Goal: Communication & Community: Ask a question

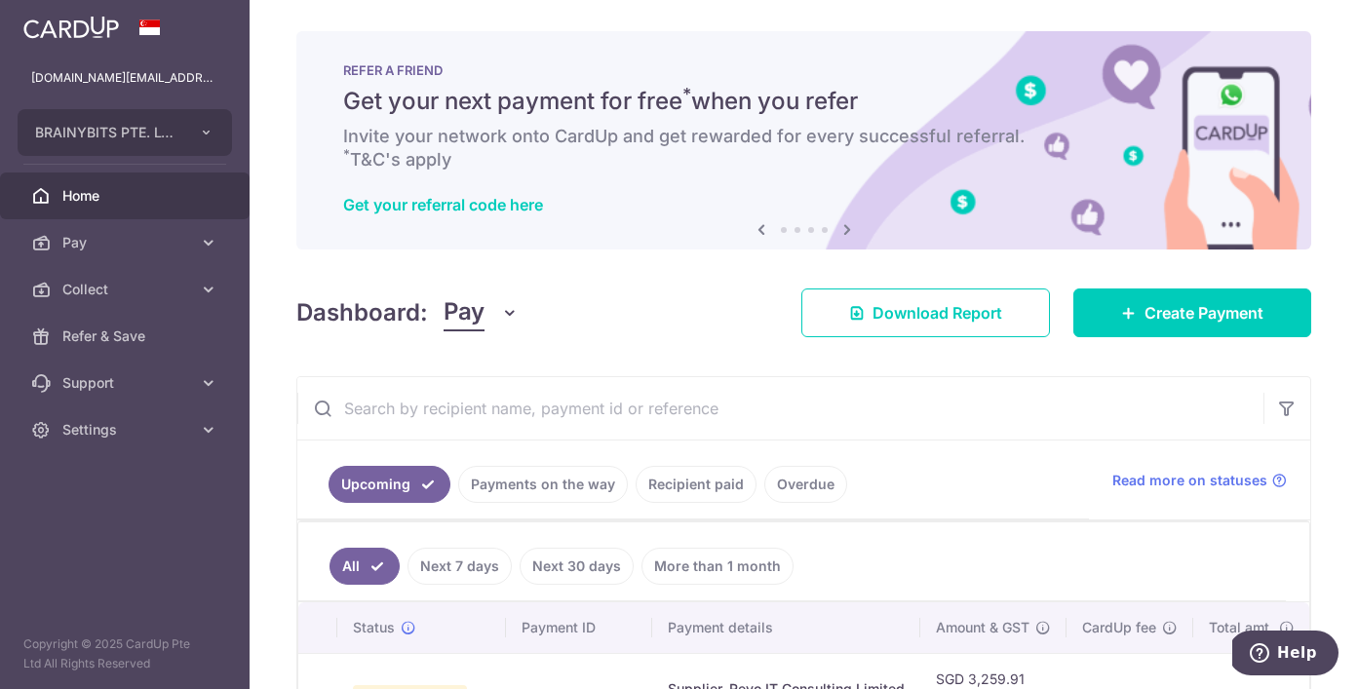
scroll to position [79, 0]
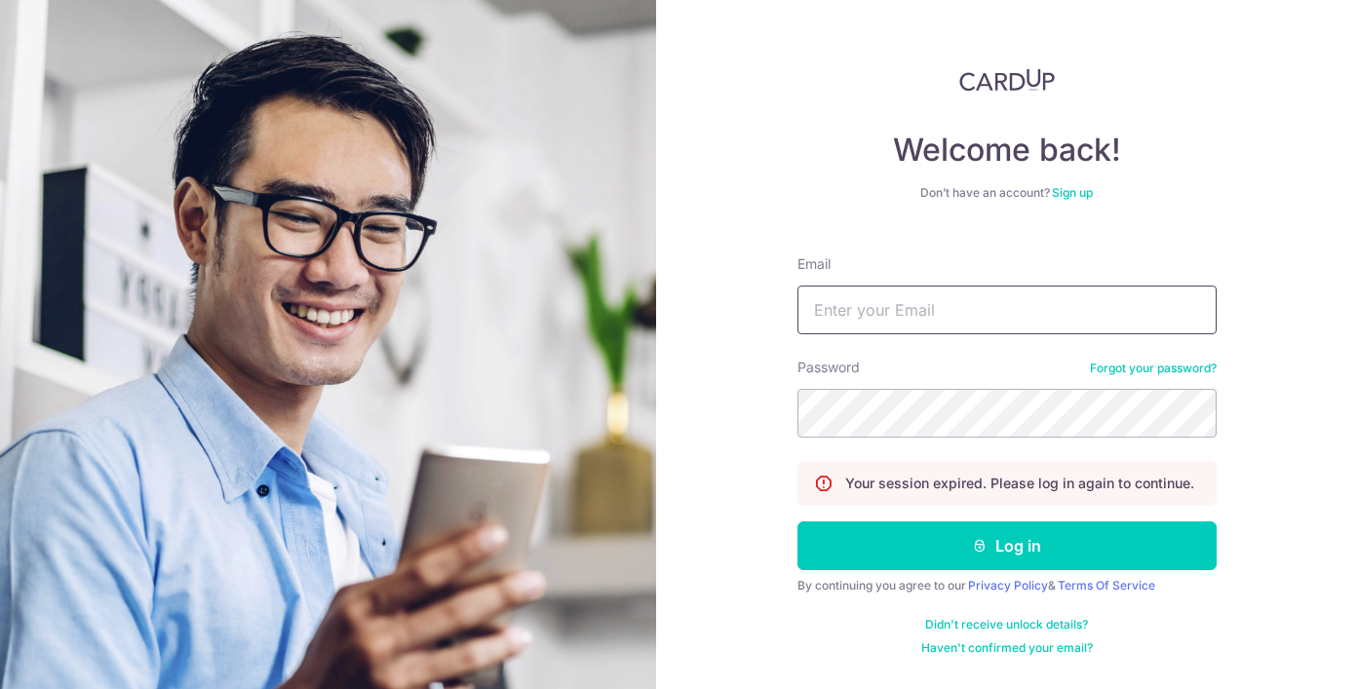
type input "Brainybits.sg@gmail.com"
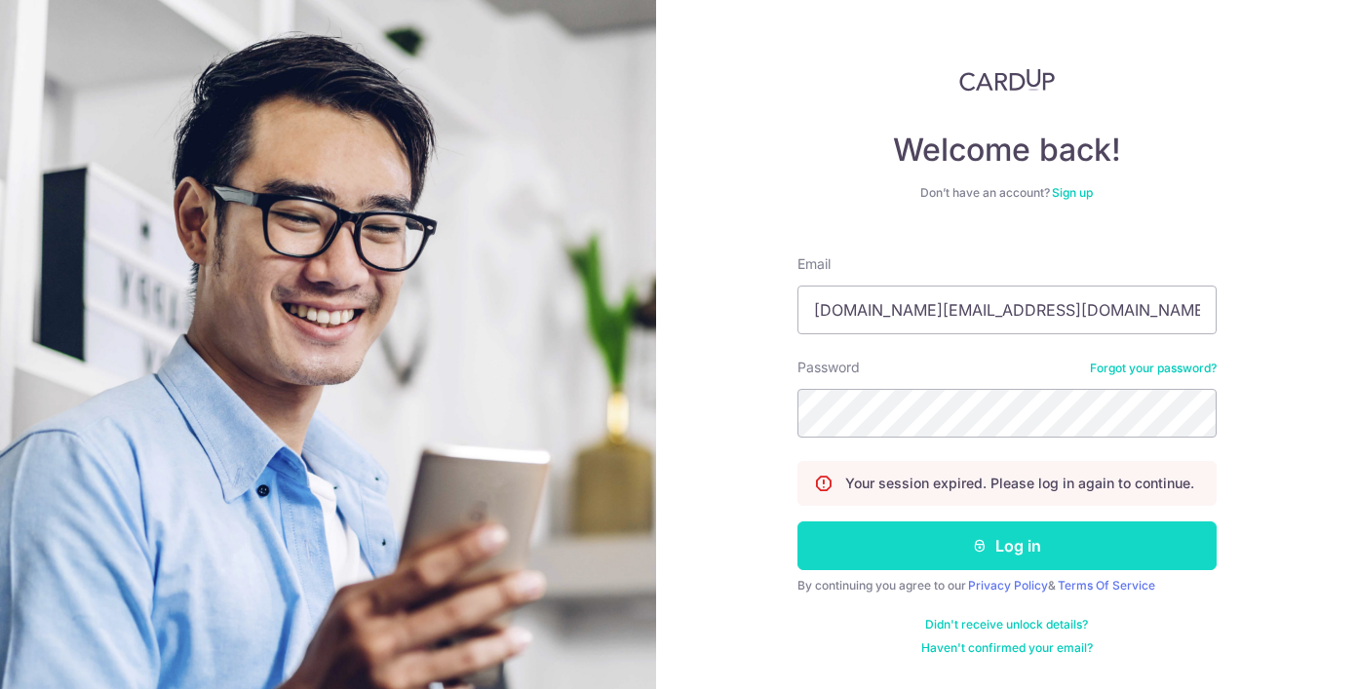
click at [976, 546] on icon "submit" at bounding box center [980, 546] width 16 height 16
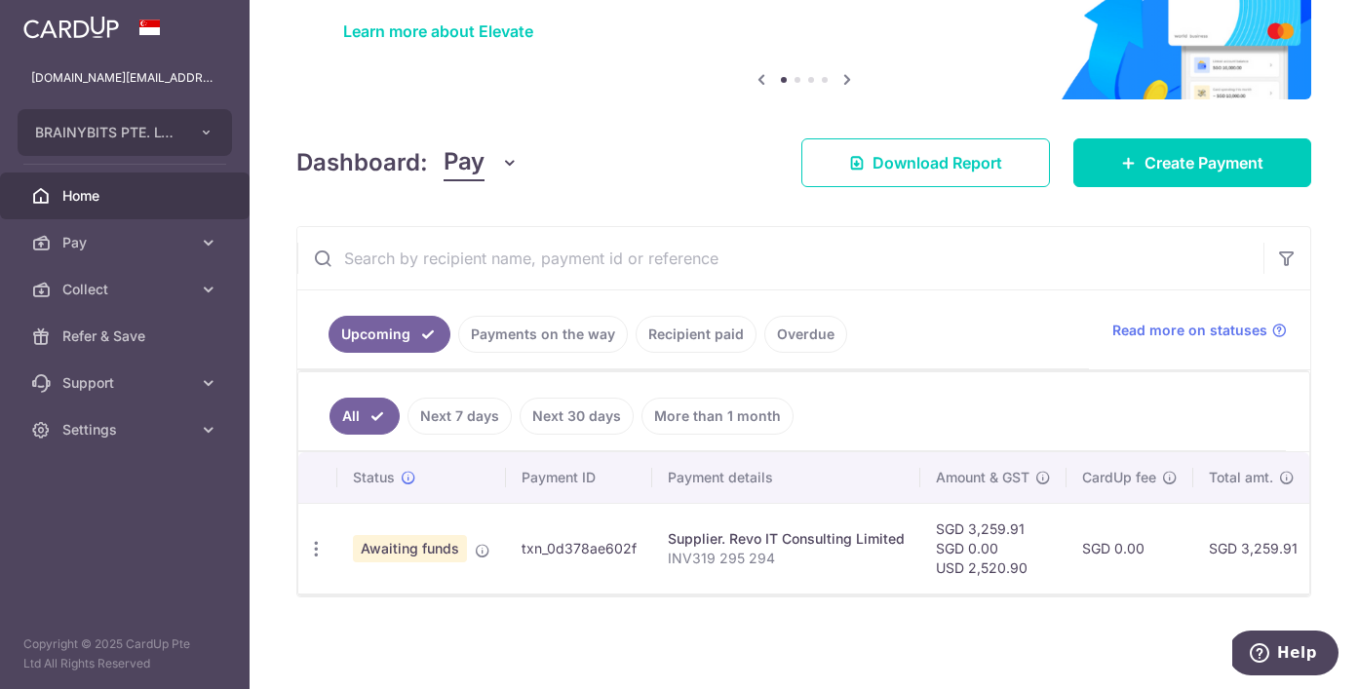
scroll to position [156, 0]
click at [1294, 663] on button "Help" at bounding box center [1283, 653] width 110 height 45
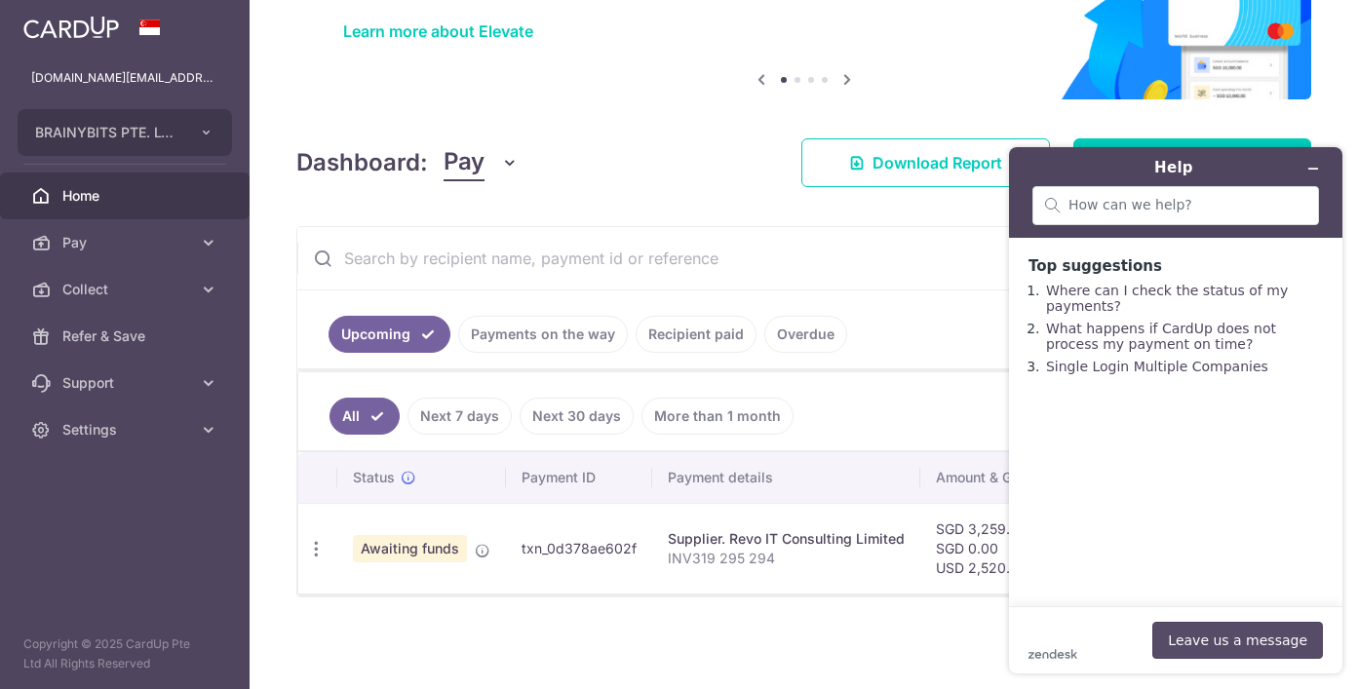
click at [1245, 642] on button "Leave us a message" at bounding box center [1237, 640] width 171 height 37
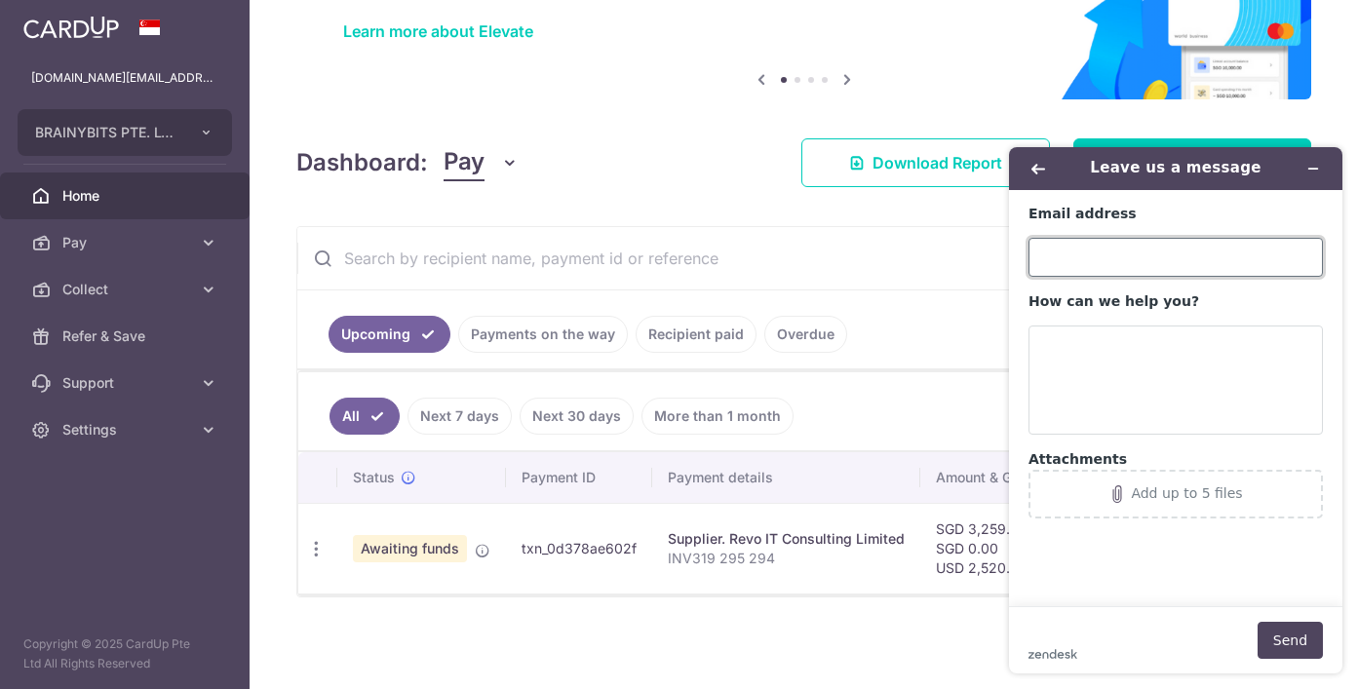
click at [1143, 257] on input "Email address" at bounding box center [1176, 257] width 294 height 39
type input "chenruile@hotmail.com"
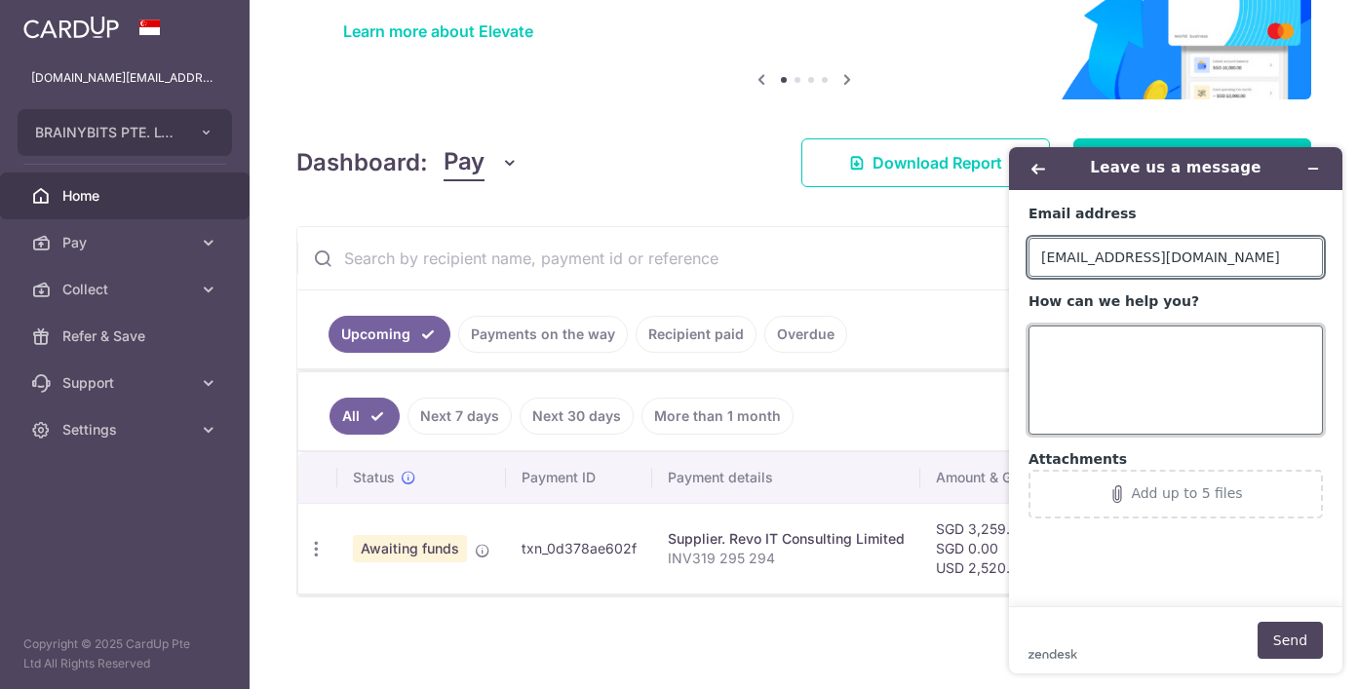
click at [1127, 390] on textarea "How can we help you?" at bounding box center [1176, 380] width 294 height 109
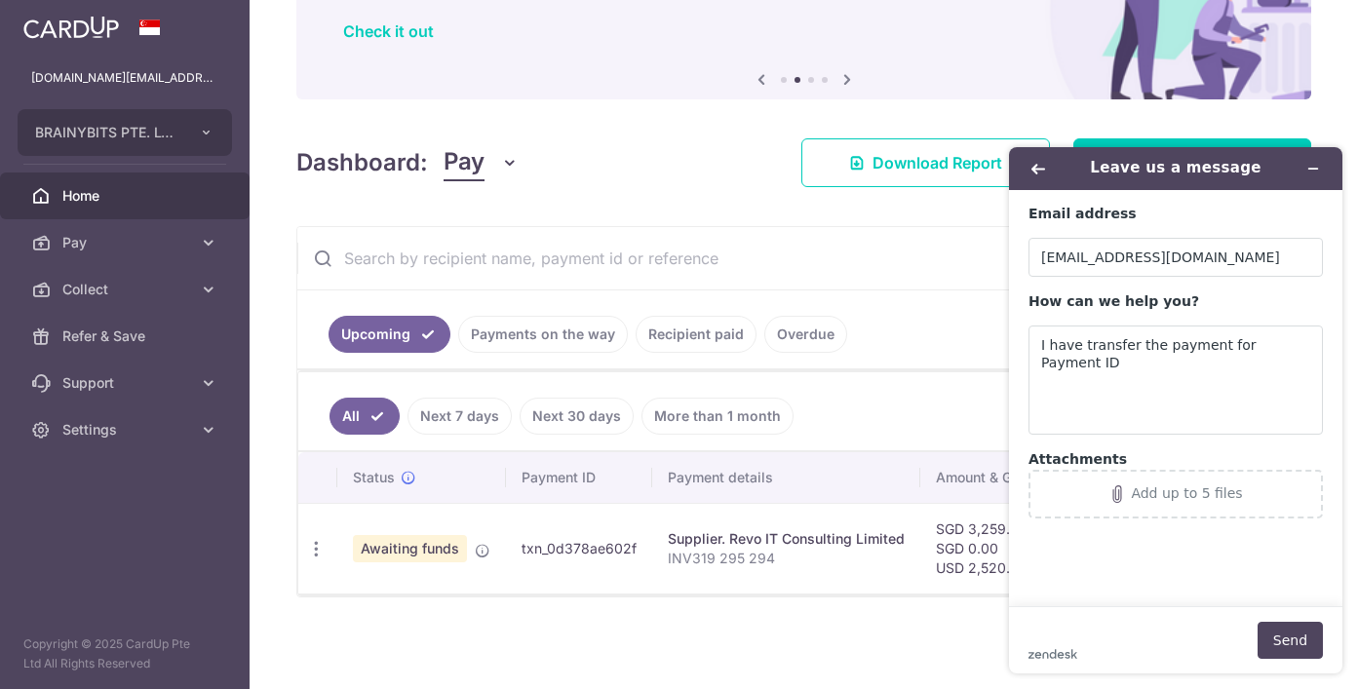
drag, startPoint x: 639, startPoint y: 541, endPoint x: 522, endPoint y: 547, distance: 117.1
click at [521, 547] on td "txn_0d378ae602f" at bounding box center [579, 548] width 146 height 91
copy td "txn_0d378ae602f"
click at [1315, 339] on textarea "I have transfer the payment for Payment ID" at bounding box center [1176, 380] width 294 height 109
paste textarea "txn_0d378ae602f"
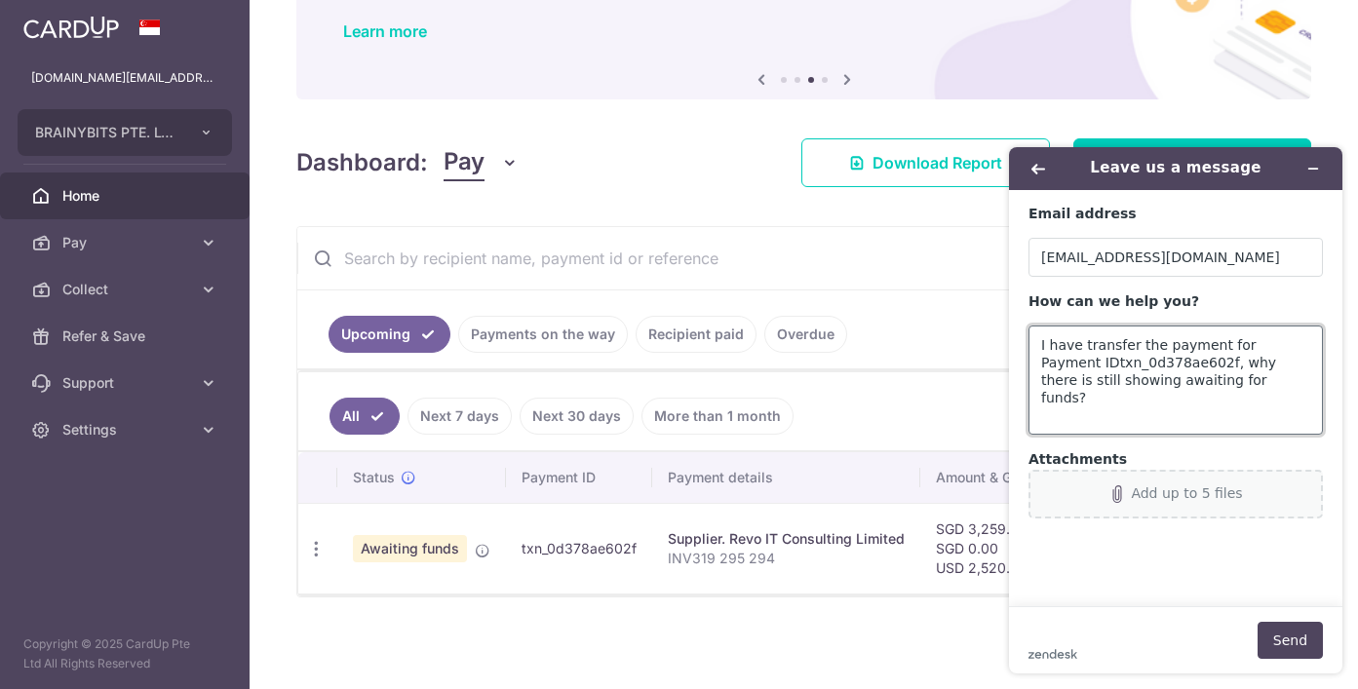
type textarea "I have transfer the payment for Payment IDtxn_0d378ae602f, why there is still s…"
click at [1115, 494] on icon "Attachments" at bounding box center [1117, 495] width 18 height 18
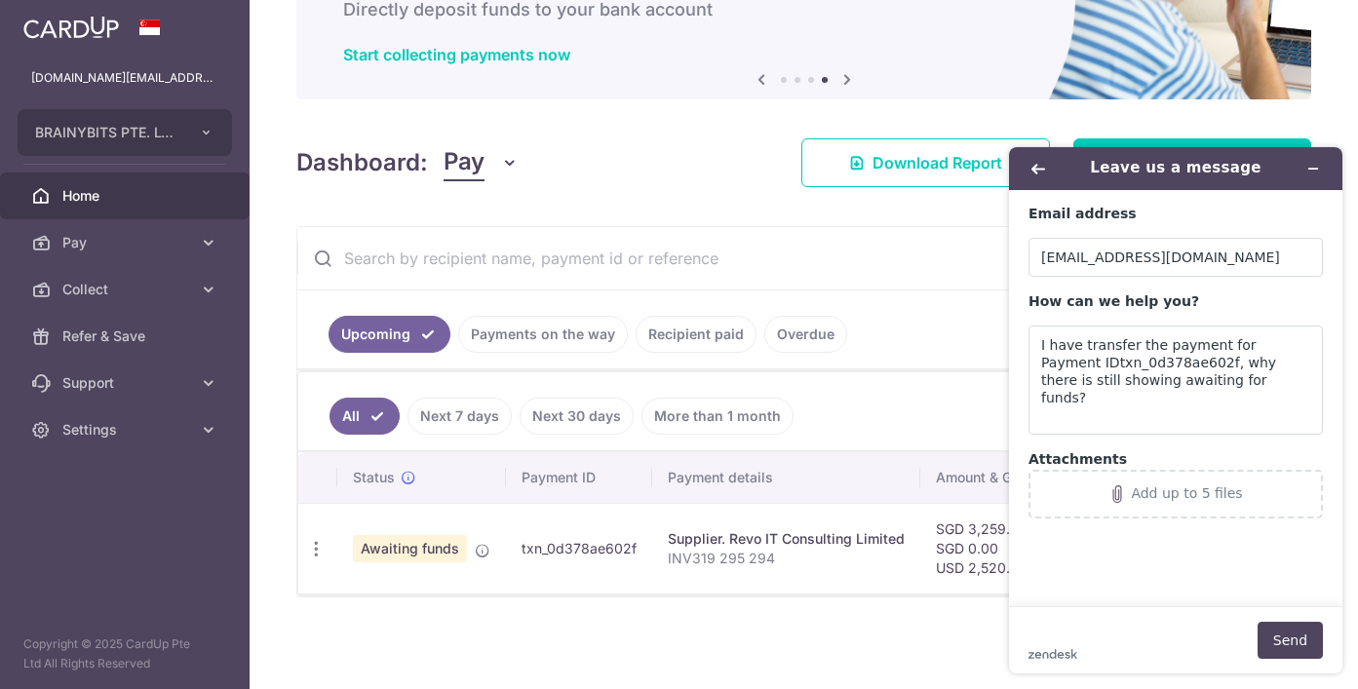
click at [836, 671] on div "× Pause Schedule Pause all future payments in this series Pause just this one p…" at bounding box center [804, 344] width 1108 height 689
click at [1288, 646] on button "Send" at bounding box center [1290, 640] width 65 height 37
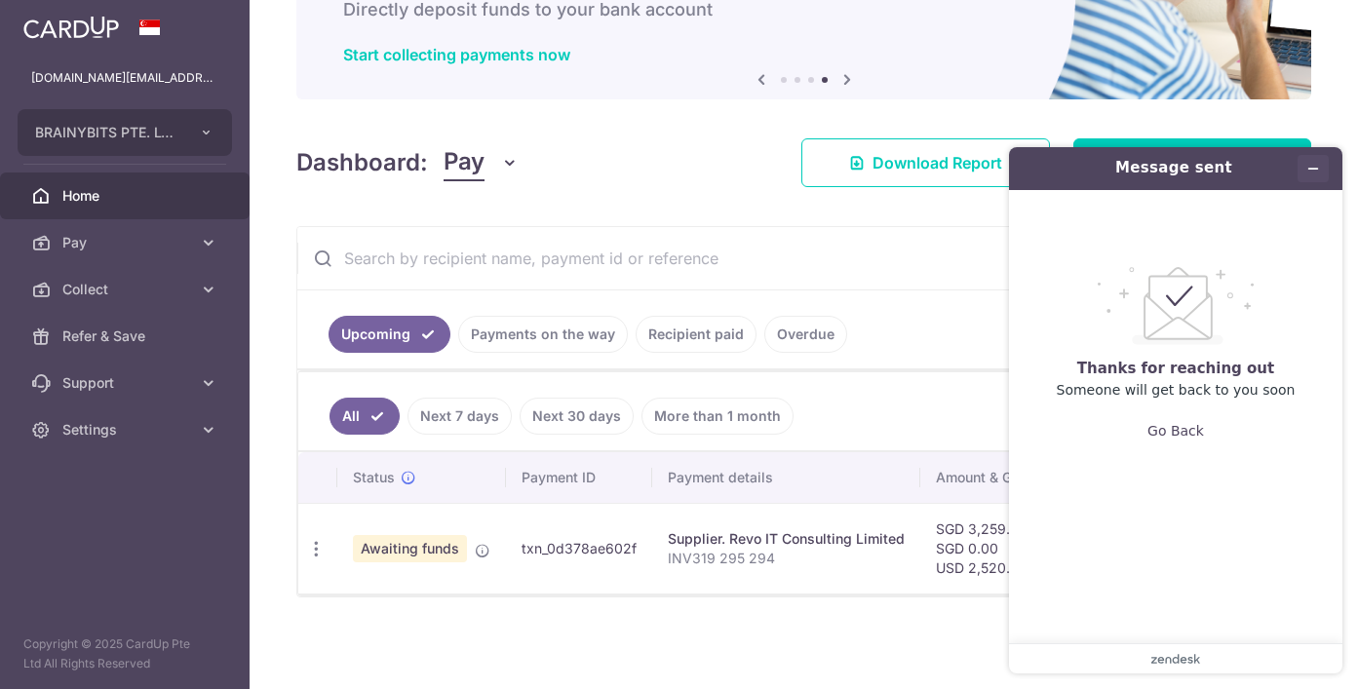
click at [1323, 168] on button "Minimise widget" at bounding box center [1313, 168] width 31 height 27
